Goal: Information Seeking & Learning: Learn about a topic

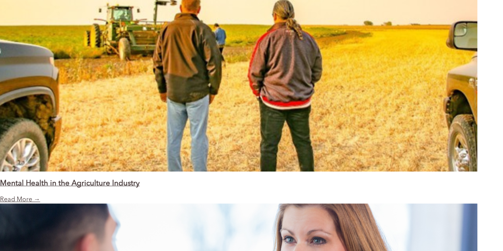
scroll to position [961, 0]
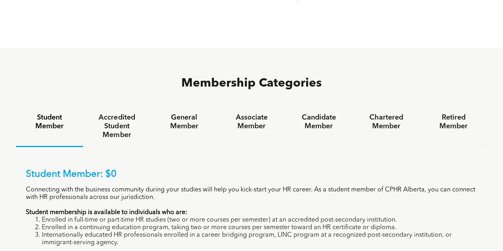
scroll to position [464, 0]
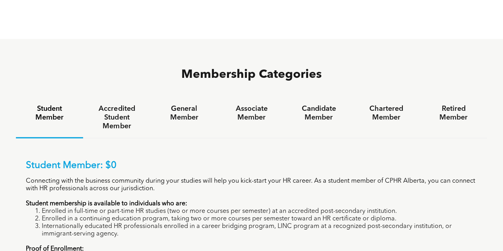
click at [314, 105] on h4 "Candidate Member" at bounding box center [318, 113] width 53 height 17
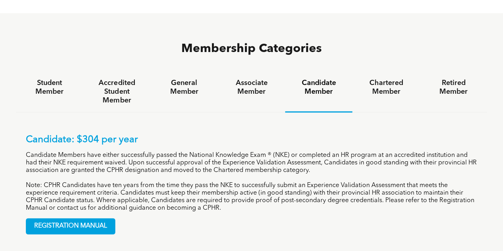
scroll to position [490, 0]
click at [384, 78] on h4 "Chartered Member" at bounding box center [385, 86] width 53 height 17
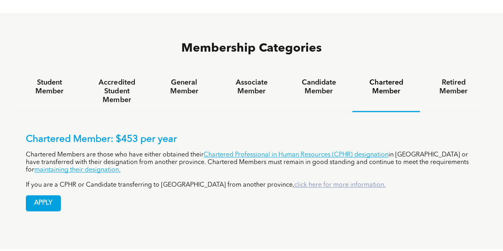
click at [294, 182] on link "click here for more information." at bounding box center [339, 185] width 91 height 6
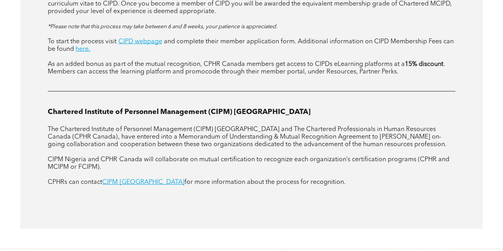
scroll to position [983, 0]
